Goal: Task Accomplishment & Management: Use online tool/utility

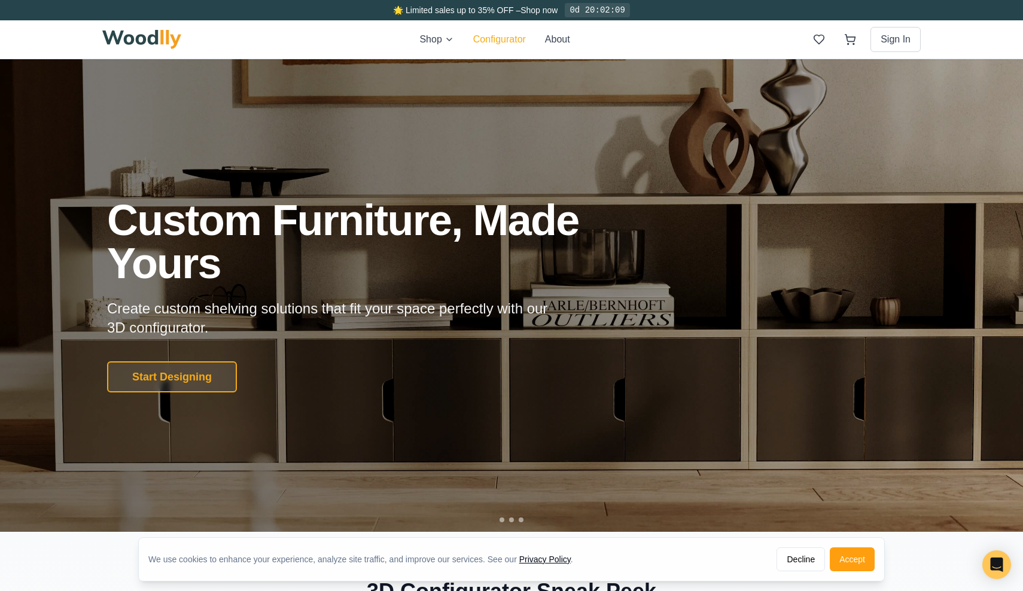
click at [509, 38] on button "Configurator" at bounding box center [499, 39] width 53 height 14
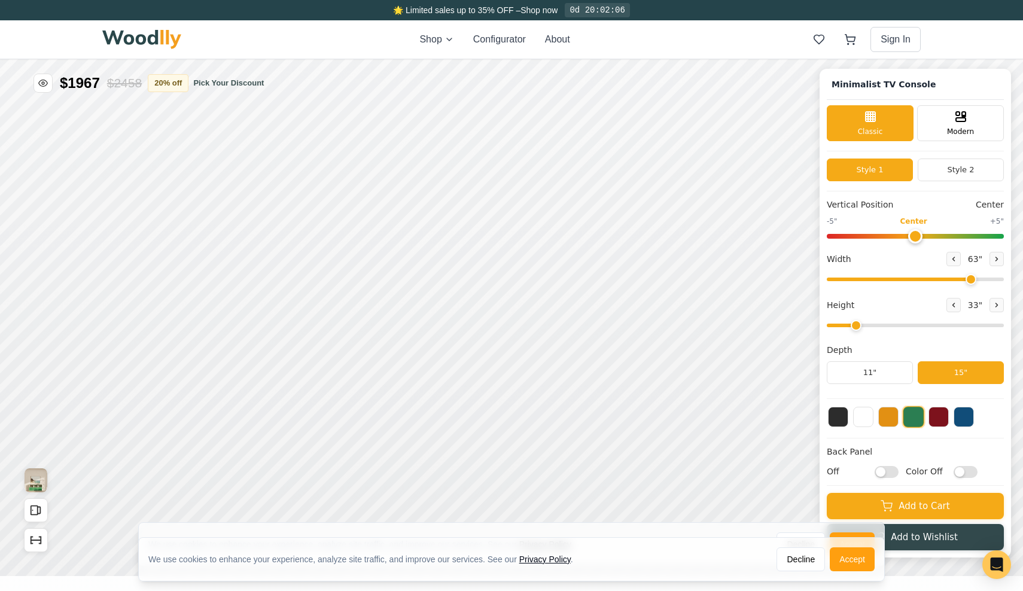
type input "63"
type input "2"
click at [998, 260] on icon at bounding box center [996, 259] width 7 height 7
type input "65"
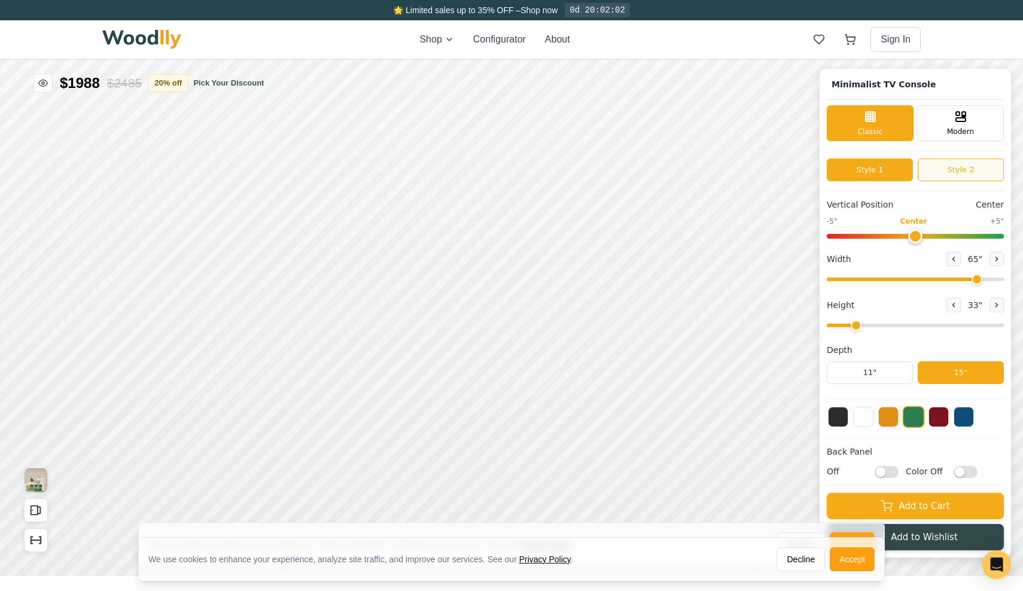
click at [946, 168] on button "Style 2" at bounding box center [961, 170] width 86 height 23
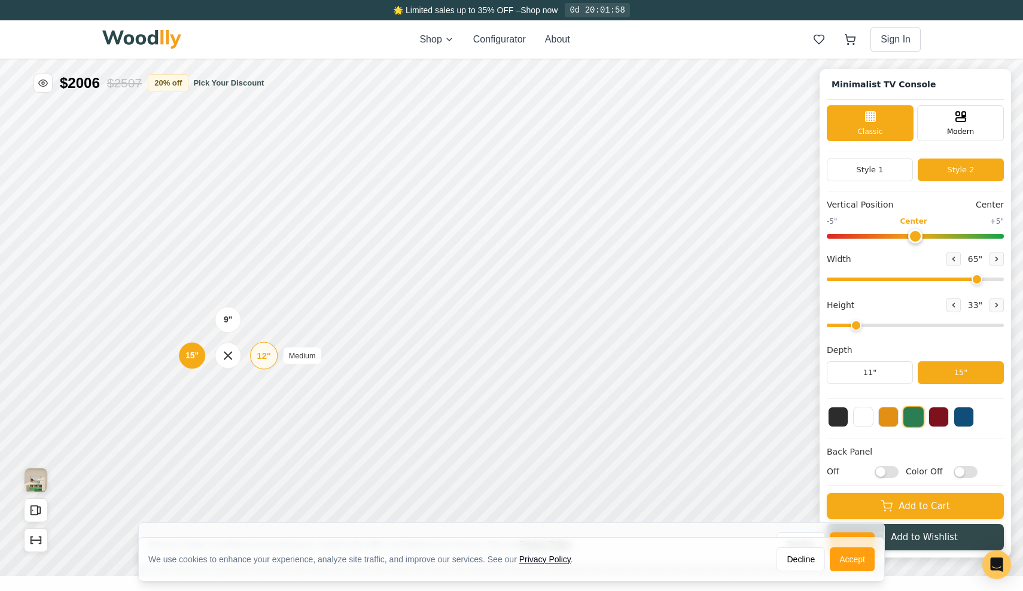
click at [254, 355] on div "12" Medium" at bounding box center [264, 356] width 28 height 28
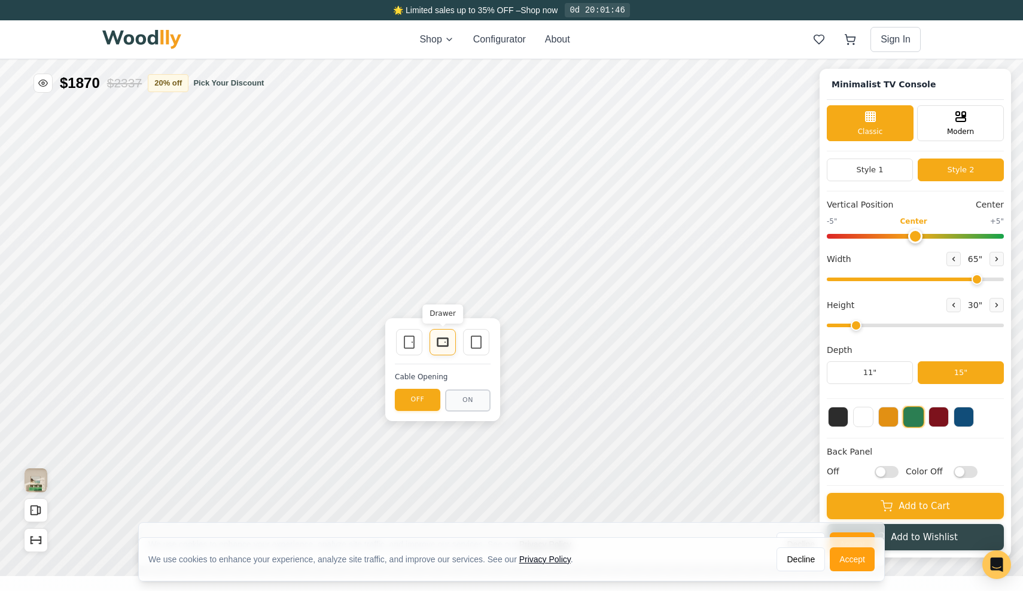
click at [446, 341] on icon at bounding box center [443, 342] width 14 height 14
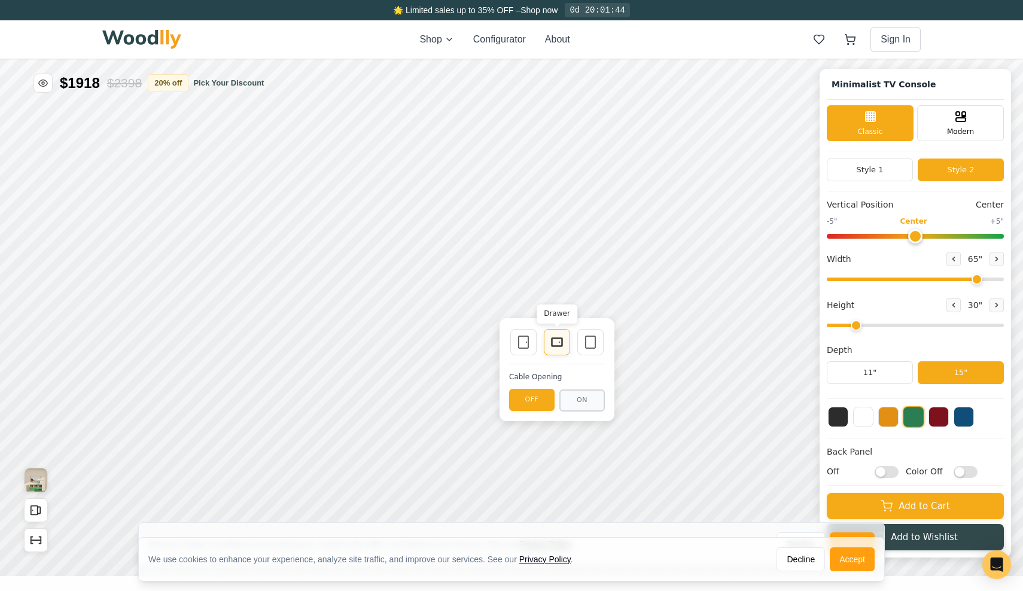
click at [566, 336] on div "Drawer" at bounding box center [557, 342] width 26 height 26
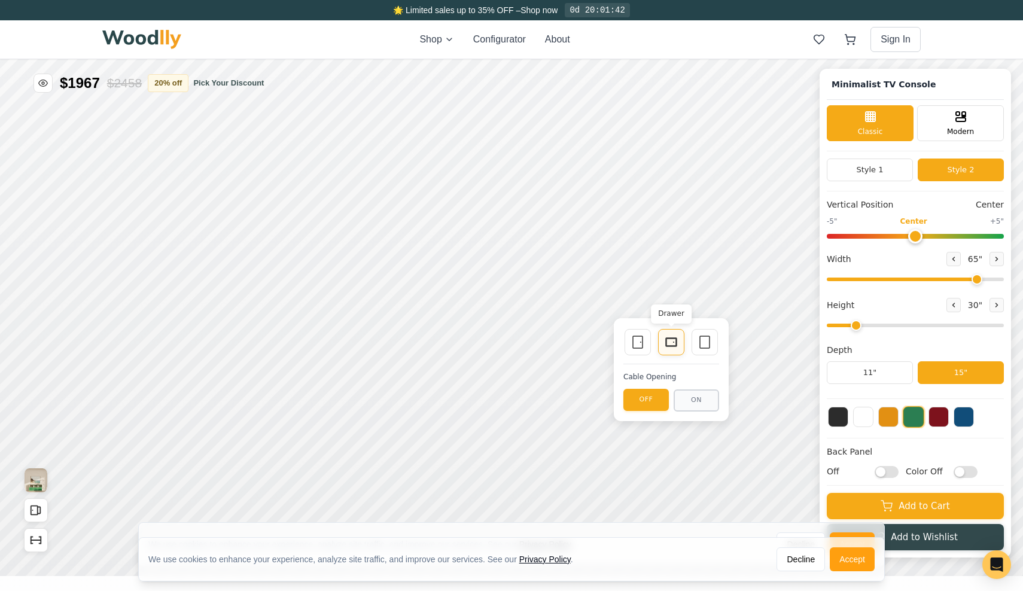
click at [671, 337] on icon at bounding box center [671, 342] width 14 height 14
click at [838, 414] on button at bounding box center [838, 416] width 20 height 20
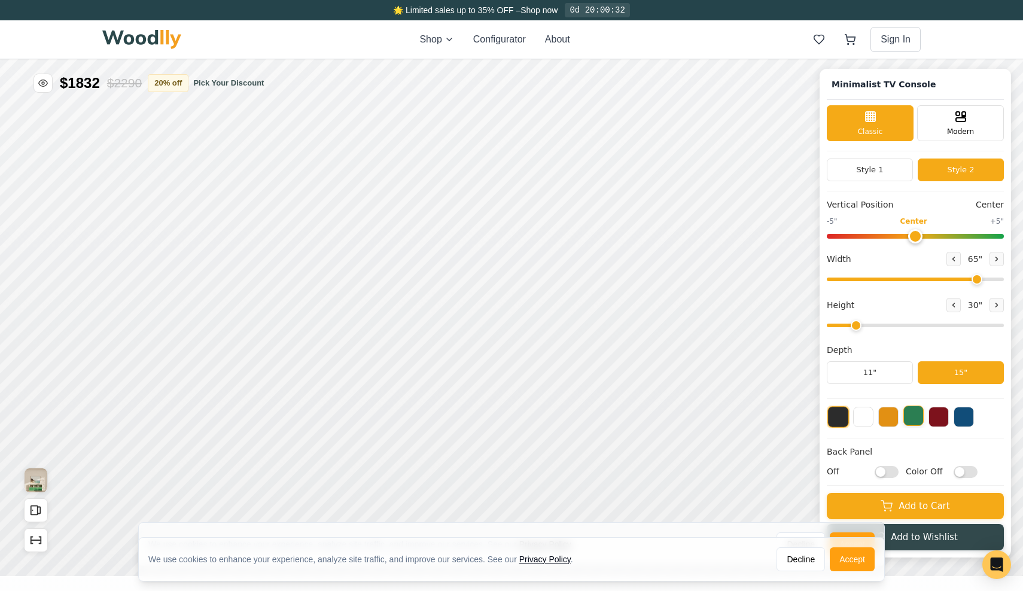
click at [912, 417] on button at bounding box center [914, 416] width 20 height 20
click at [836, 420] on button at bounding box center [838, 416] width 20 height 20
click at [858, 557] on button "Accept" at bounding box center [852, 560] width 45 height 24
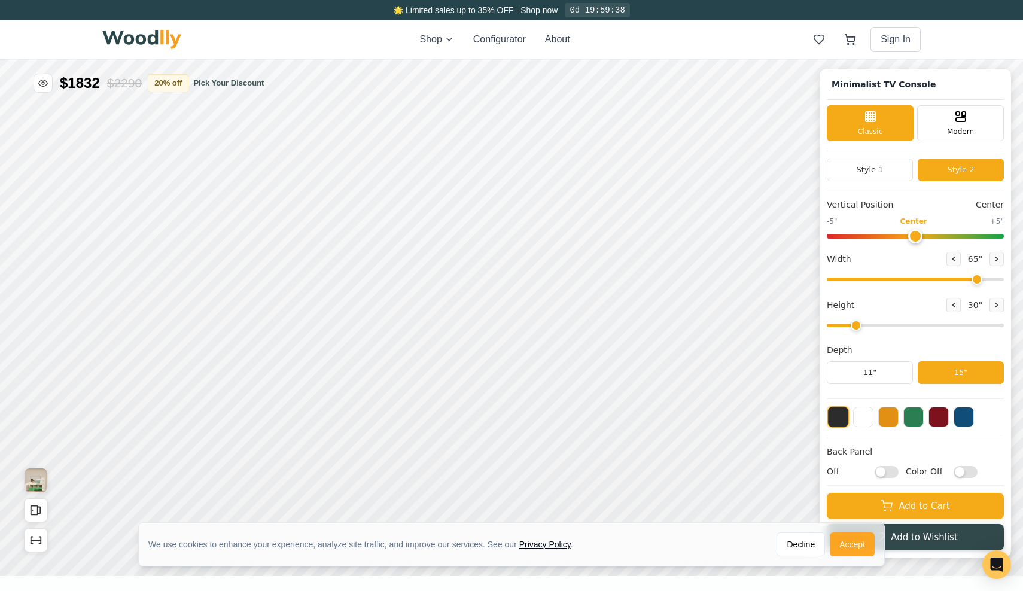
click at [855, 546] on button "Accept" at bounding box center [852, 545] width 45 height 24
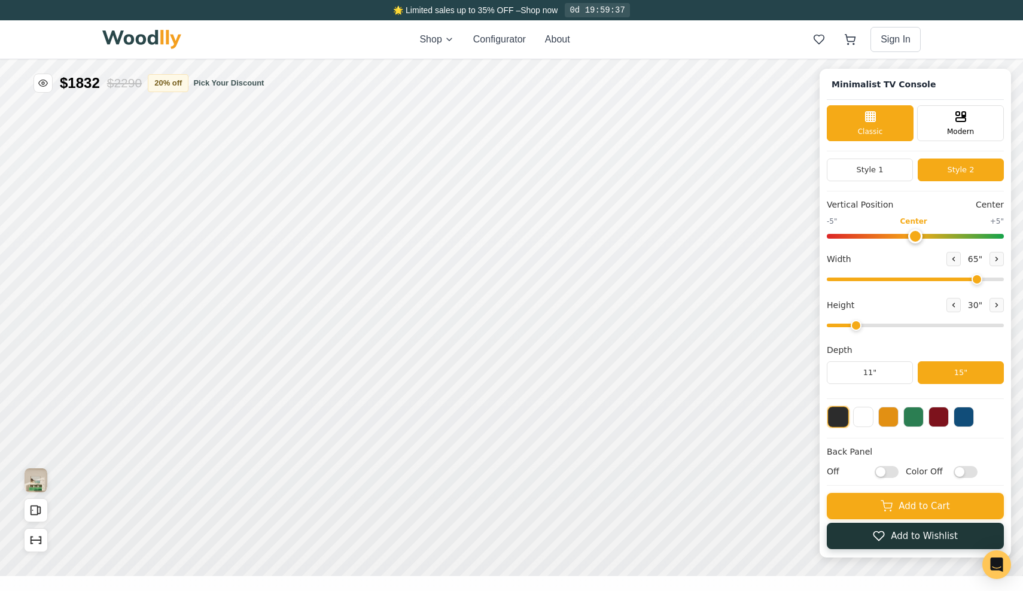
click at [859, 543] on button "Add to Wishlist" at bounding box center [915, 536] width 177 height 26
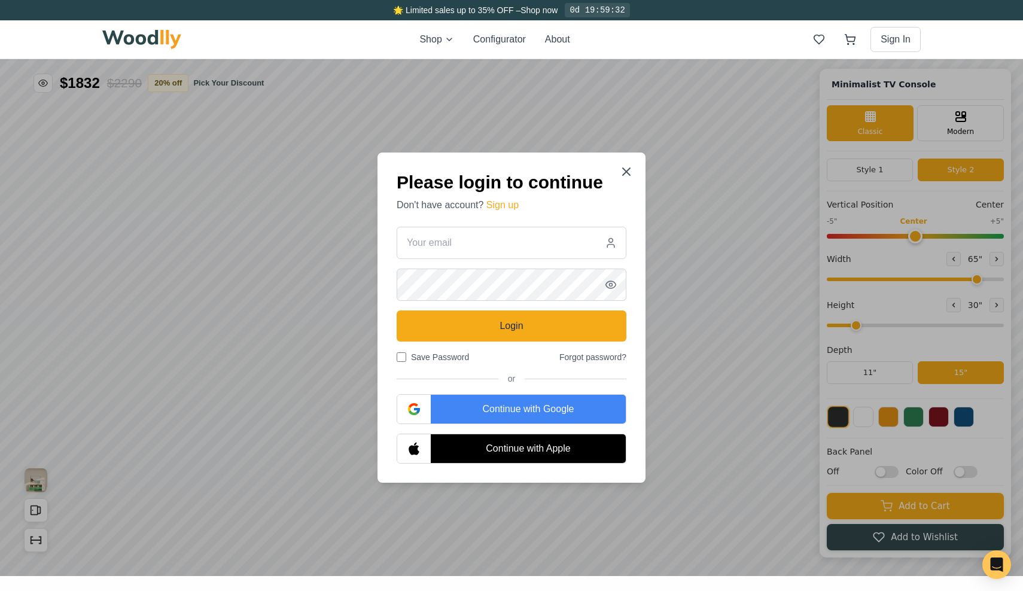
click at [727, 311] on div at bounding box center [511, 317] width 1023 height 517
